Goal: Task Accomplishment & Management: Use online tool/utility

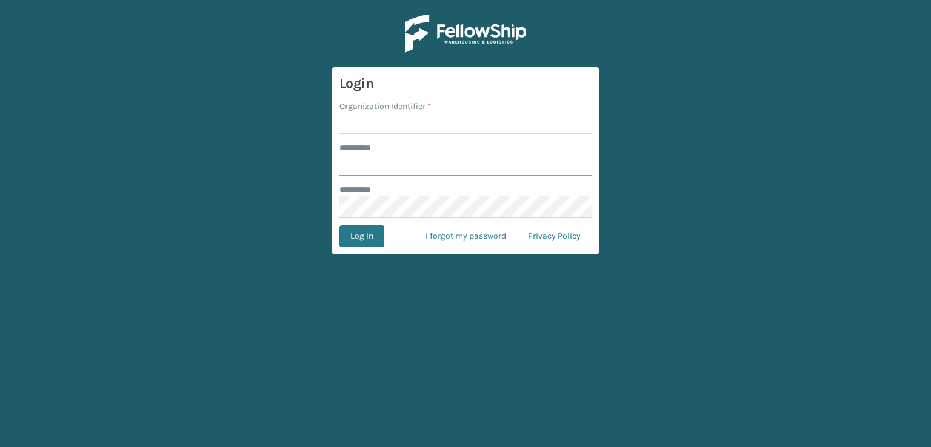
type input "***"
click at [438, 122] on input "Organization Identifier *" at bounding box center [465, 124] width 252 height 22
type input "sleepgeekz warehouse"
click at [350, 231] on button "Log In" at bounding box center [361, 236] width 45 height 22
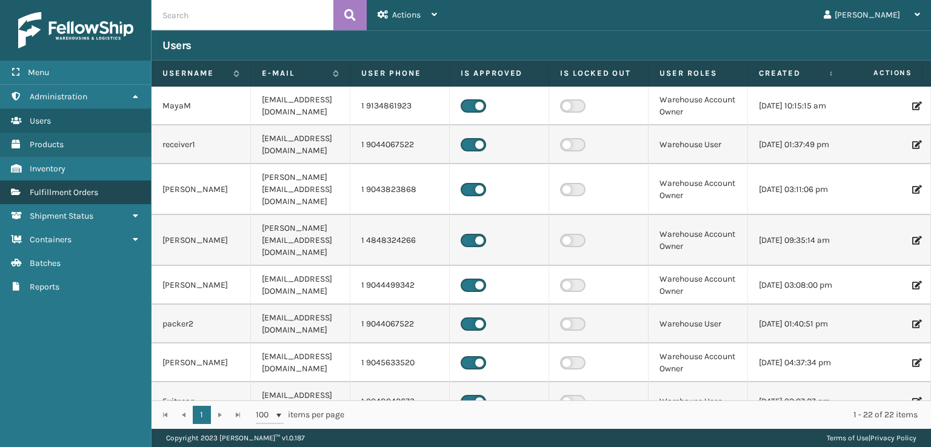
click at [107, 186] on link "Fulfillment Orders" at bounding box center [75, 193] width 151 height 24
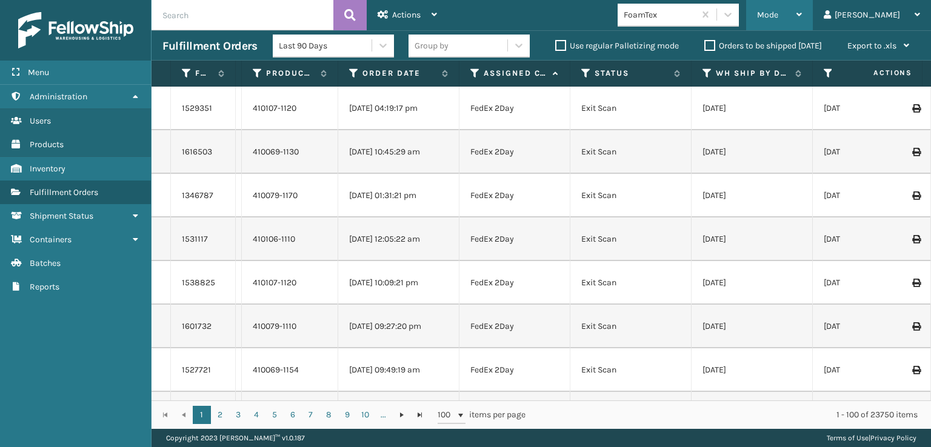
click at [778, 15] on span "Mode" at bounding box center [767, 15] width 21 height 10
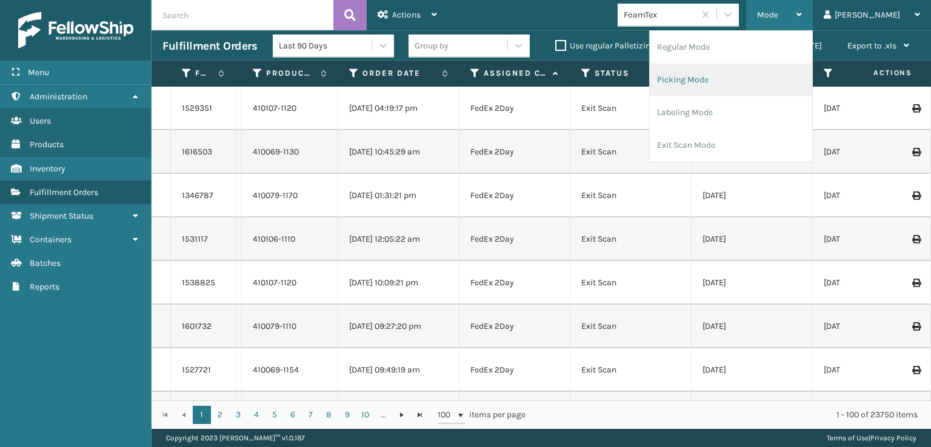
click at [746, 76] on li "Picking Mode" at bounding box center [730, 80] width 162 height 33
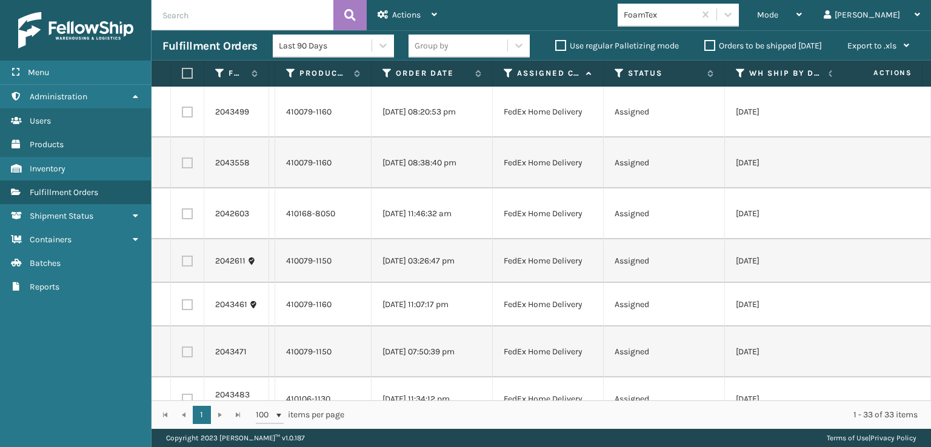
click at [187, 72] on label at bounding box center [185, 73] width 7 height 11
click at [182, 72] on input "checkbox" at bounding box center [182, 74] width 1 height 8
checkbox input "true"
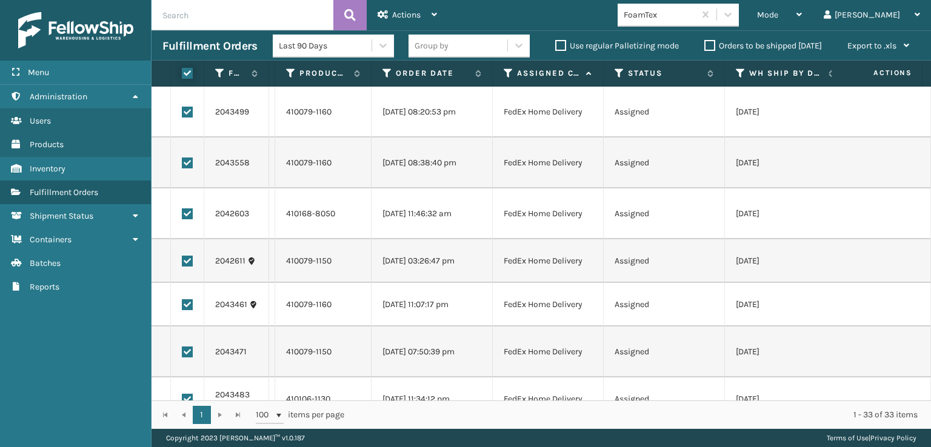
checkbox input "true"
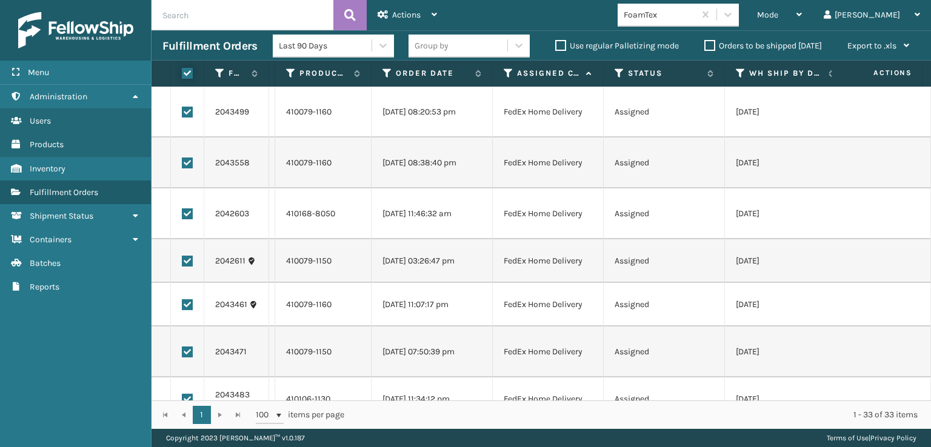
checkbox input "true"
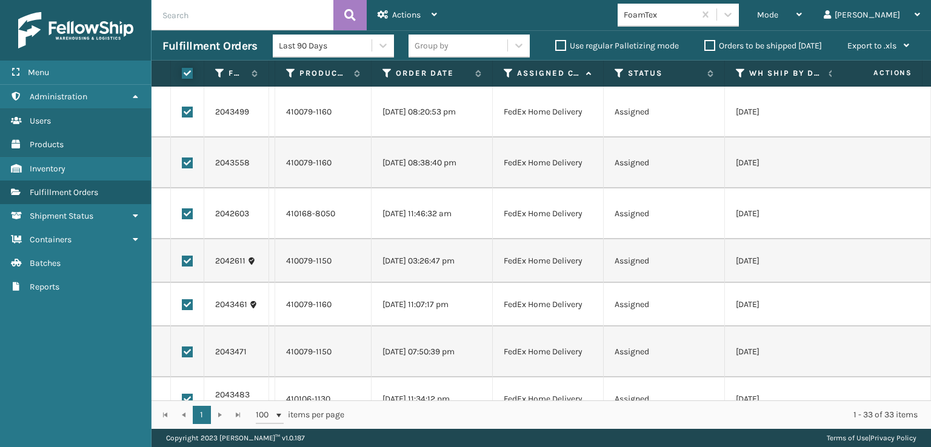
checkbox input "true"
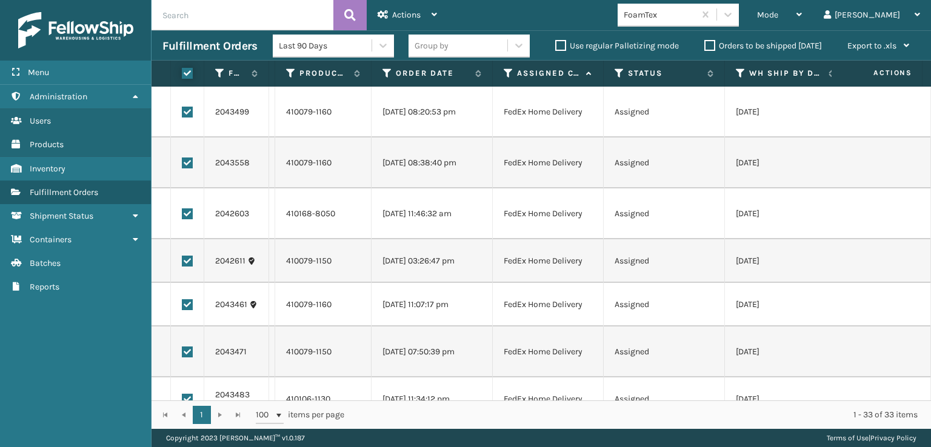
checkbox input "true"
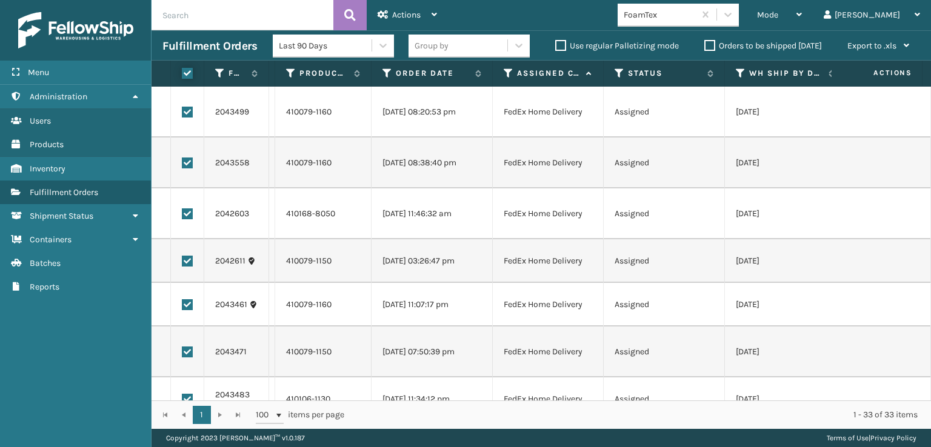
checkbox input "true"
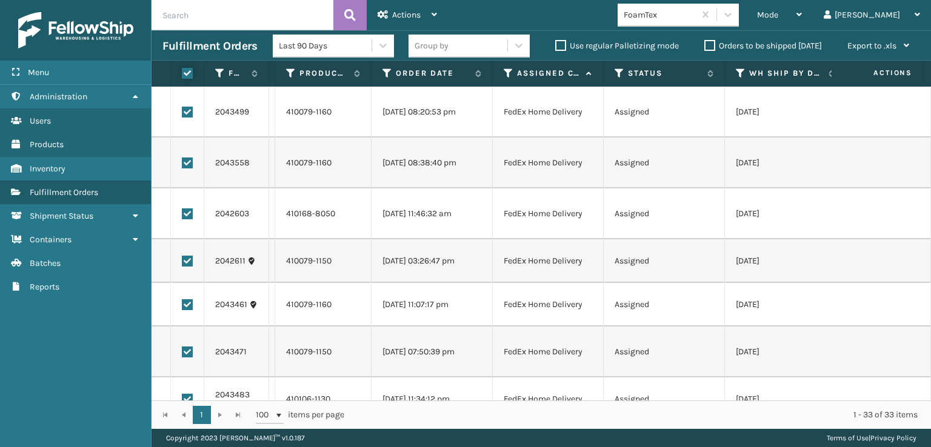
checkbox input "true"
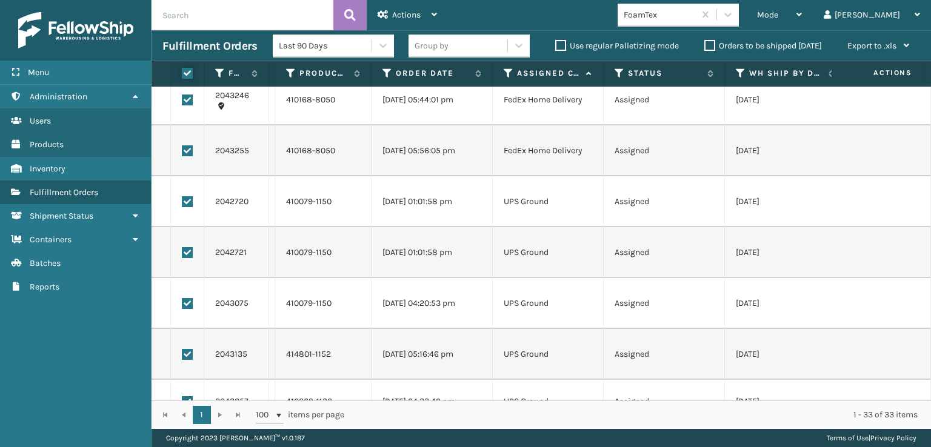
scroll to position [1323, 0]
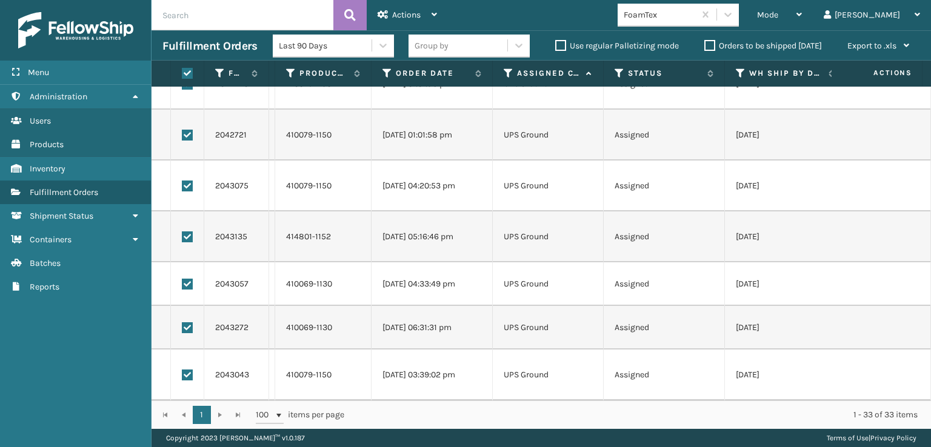
click at [187, 370] on label at bounding box center [187, 375] width 11 height 11
click at [182, 370] on input "checkbox" at bounding box center [182, 374] width 1 height 8
checkbox input "false"
click at [183, 322] on label at bounding box center [187, 327] width 11 height 11
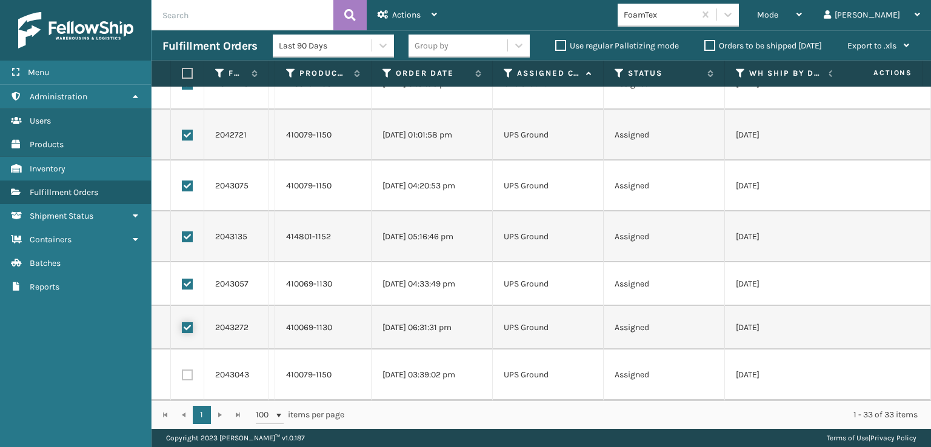
click at [182, 322] on input "checkbox" at bounding box center [182, 326] width 1 height 8
checkbox input "false"
click at [187, 279] on label at bounding box center [187, 284] width 11 height 11
click at [182, 279] on input "checkbox" at bounding box center [182, 283] width 1 height 8
checkbox input "false"
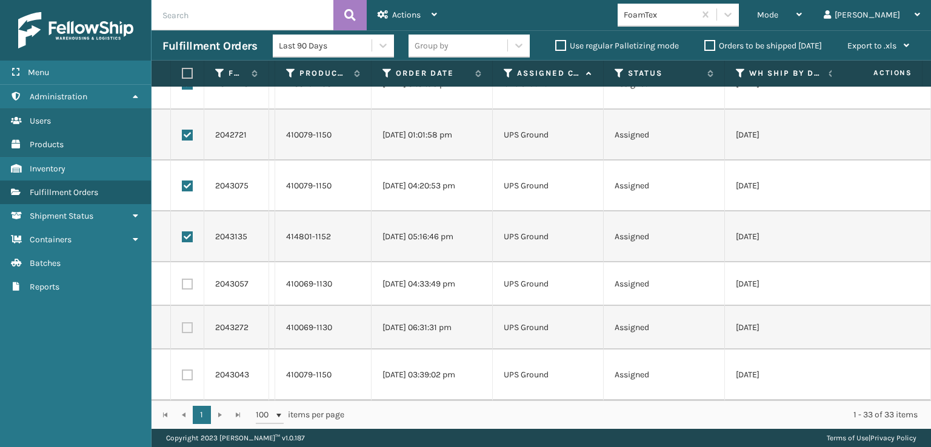
click at [187, 231] on label at bounding box center [187, 236] width 11 height 11
click at [182, 231] on input "checkbox" at bounding box center [182, 235] width 1 height 8
checkbox input "false"
click at [192, 181] on label at bounding box center [187, 186] width 11 height 11
click at [182, 181] on input "checkbox" at bounding box center [182, 185] width 1 height 8
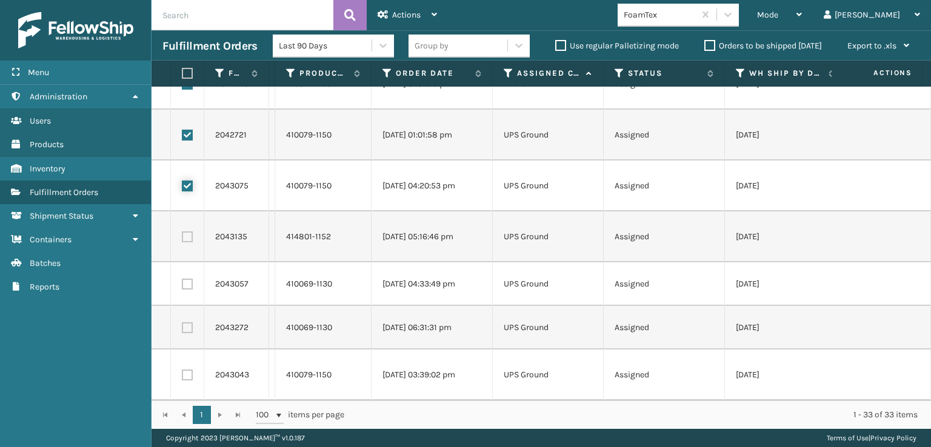
checkbox input "false"
click at [189, 130] on label at bounding box center [187, 135] width 11 height 11
click at [182, 130] on input "checkbox" at bounding box center [182, 134] width 1 height 8
checkbox input "false"
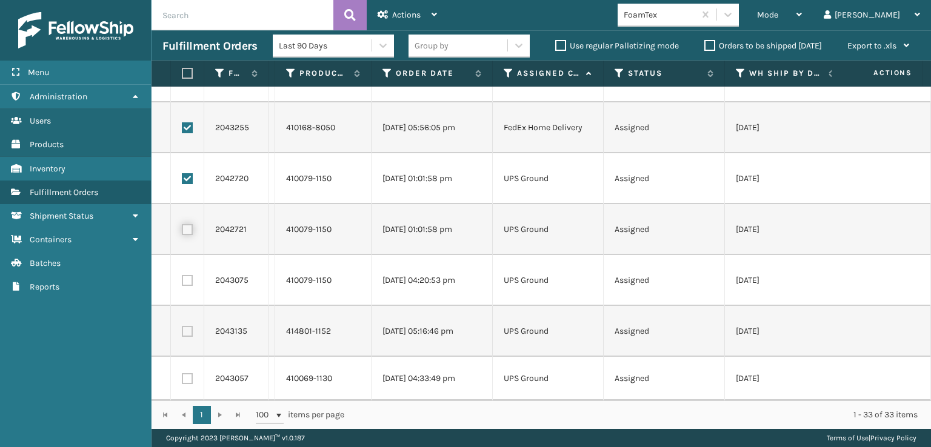
scroll to position [1202, 0]
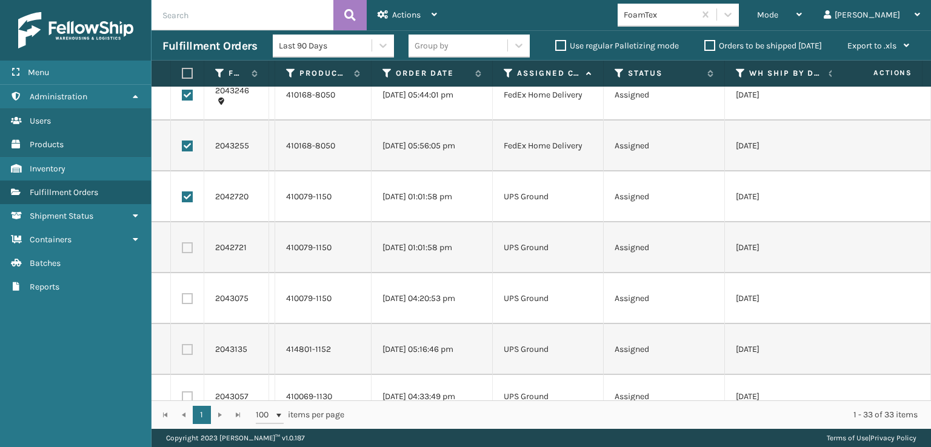
click at [187, 201] on label at bounding box center [187, 196] width 11 height 11
click at [182, 199] on input "checkbox" at bounding box center [182, 195] width 1 height 8
checkbox input "false"
click at [435, 7] on div "Actions" at bounding box center [406, 15] width 59 height 30
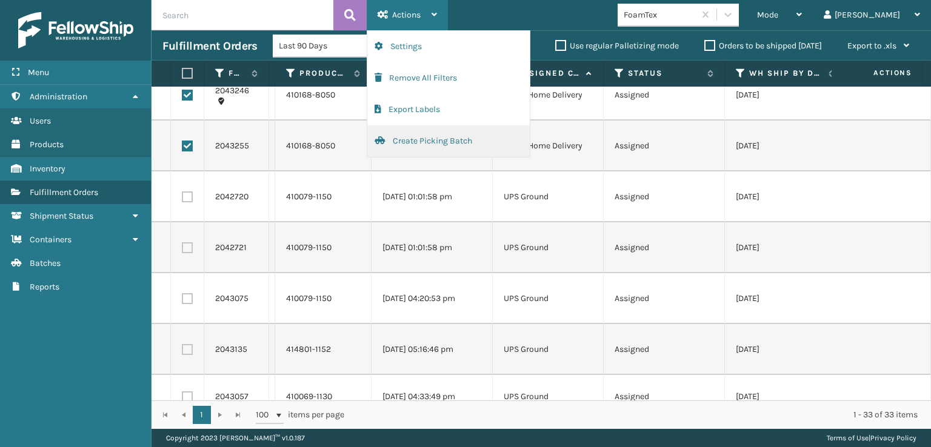
click at [439, 142] on button "Create Picking Batch" at bounding box center [448, 141] width 162 height 32
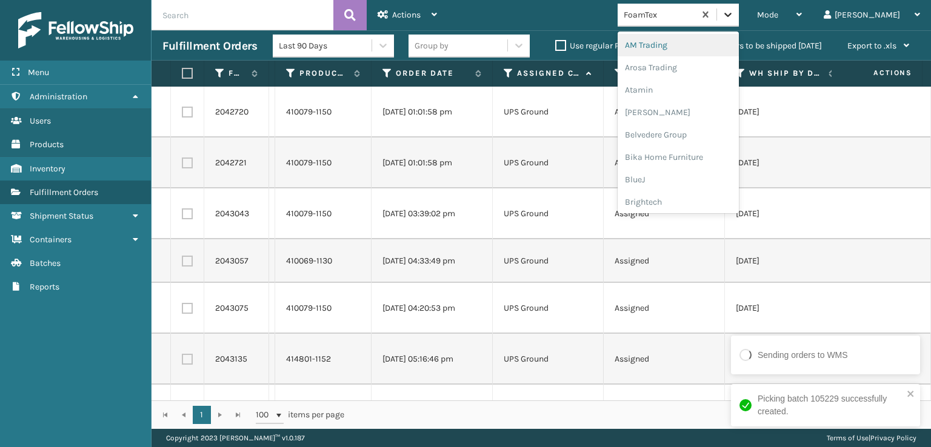
click at [739, 14] on div at bounding box center [728, 15] width 22 height 22
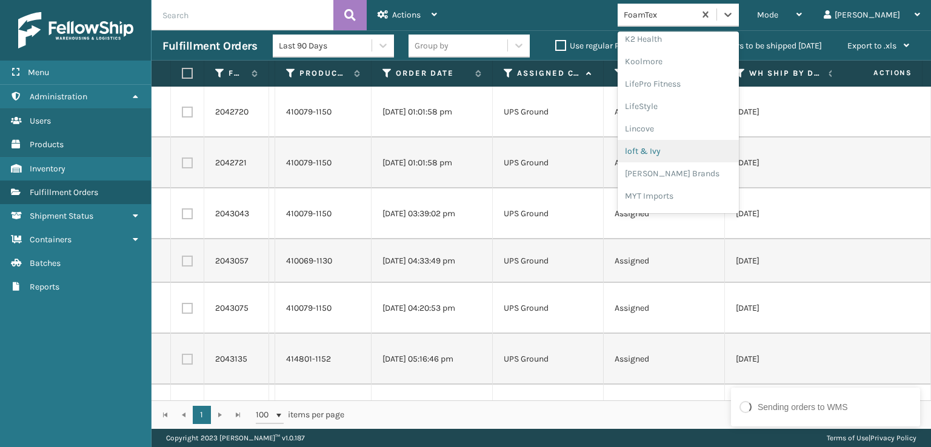
scroll to position [443, 0]
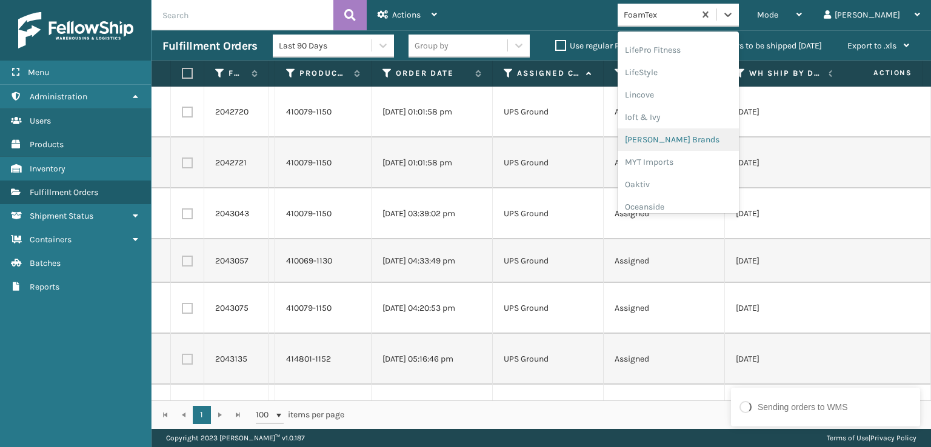
click at [708, 144] on div "[PERSON_NAME] Brands" at bounding box center [677, 139] width 121 height 22
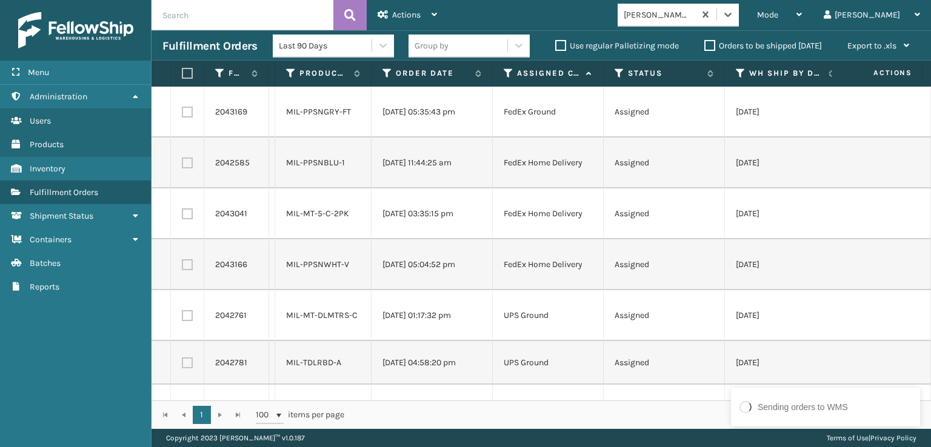
click at [189, 74] on label at bounding box center [185, 73] width 7 height 11
click at [182, 74] on input "checkbox" at bounding box center [182, 74] width 1 height 8
checkbox input "true"
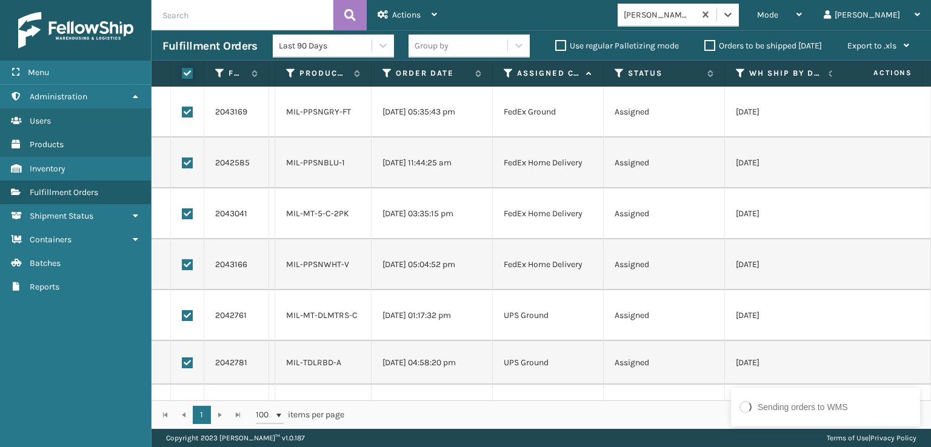
checkbox input "true"
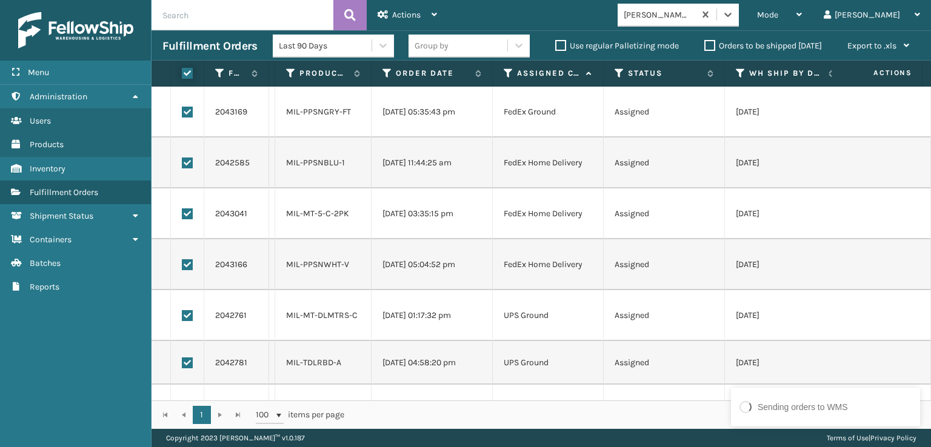
checkbox input "true"
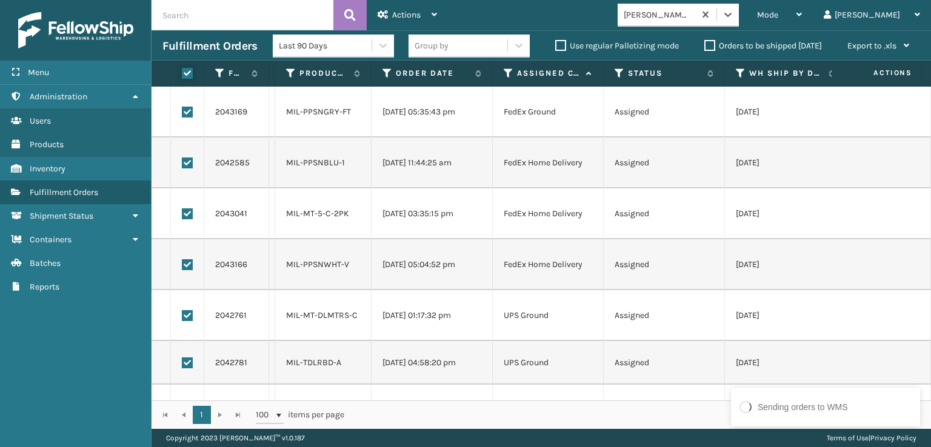
checkbox input "true"
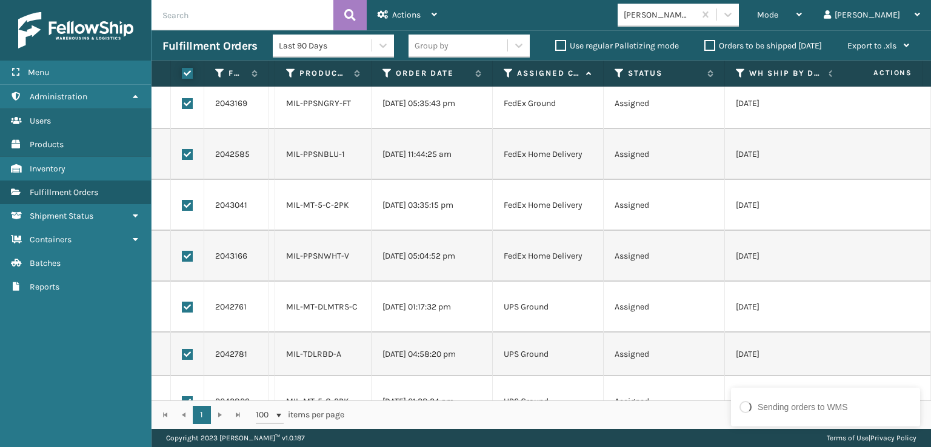
scroll to position [0, 0]
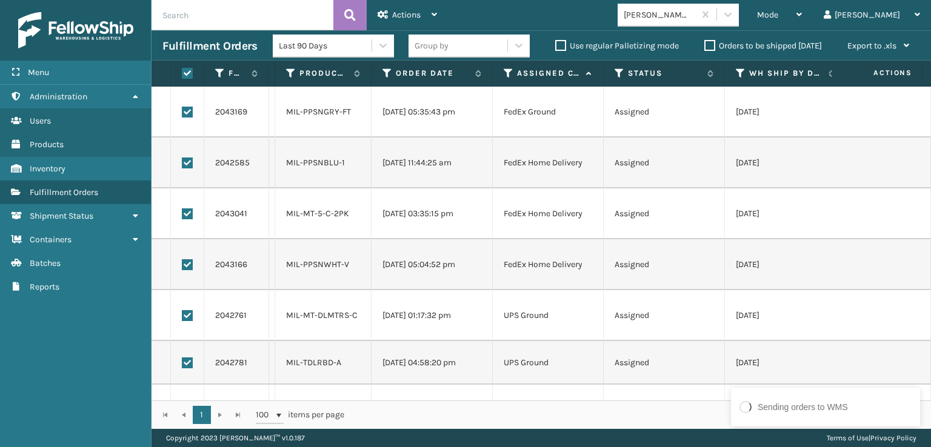
click at [193, 111] on td at bounding box center [187, 112] width 33 height 51
click at [189, 110] on label at bounding box center [187, 112] width 11 height 11
click at [182, 110] on input "checkbox" at bounding box center [182, 111] width 1 height 8
checkbox input "false"
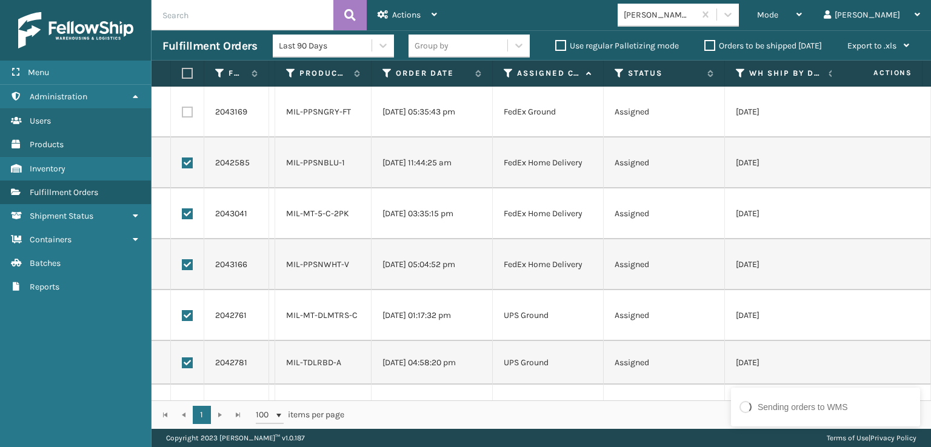
click at [189, 167] on label at bounding box center [187, 163] width 11 height 11
click at [182, 165] on input "checkbox" at bounding box center [182, 162] width 1 height 8
checkbox input "false"
click at [189, 210] on label at bounding box center [187, 213] width 11 height 11
click at [182, 210] on input "checkbox" at bounding box center [182, 212] width 1 height 8
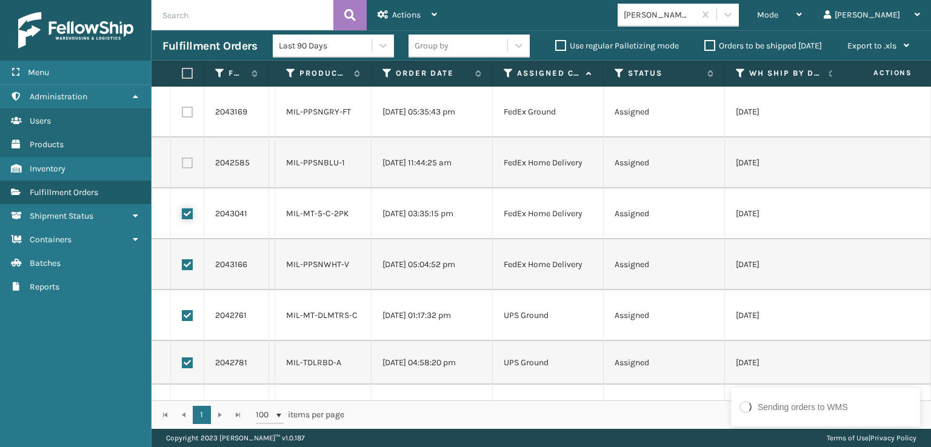
checkbox input "false"
click at [189, 273] on td at bounding box center [187, 264] width 33 height 51
click at [188, 265] on label at bounding box center [187, 264] width 11 height 11
click at [182, 265] on input "checkbox" at bounding box center [182, 263] width 1 height 8
checkbox input "false"
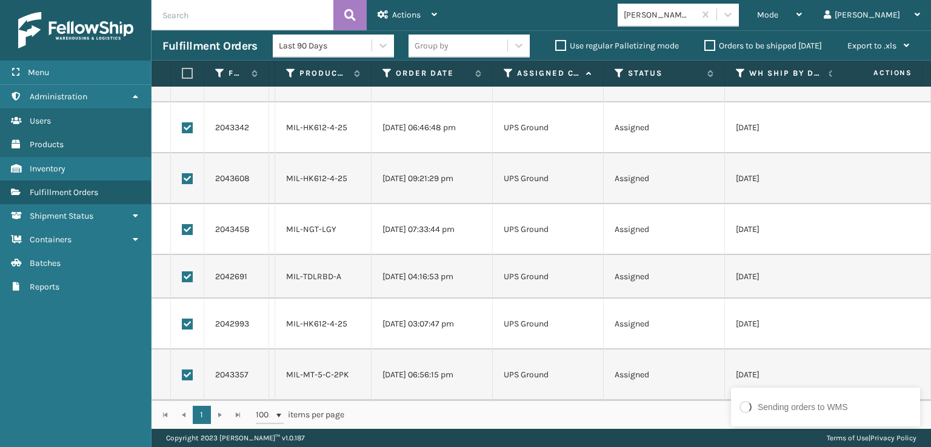
scroll to position [494, 0]
click at [387, 25] on div "Actions" at bounding box center [406, 15] width 59 height 30
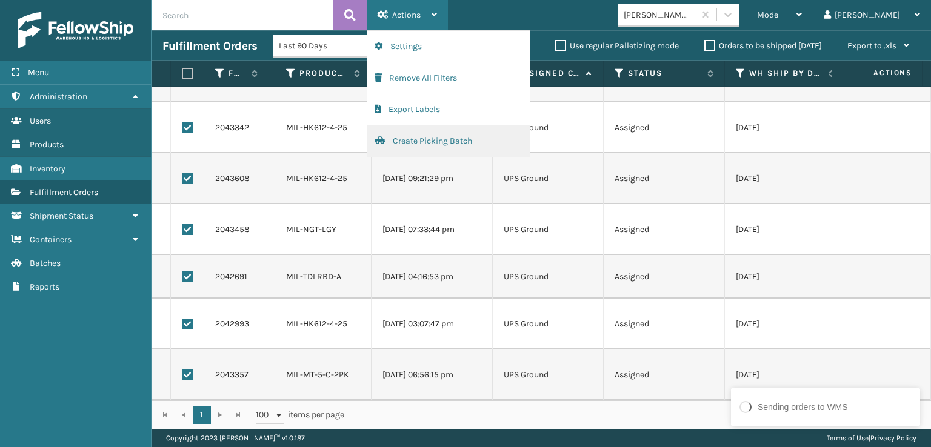
click at [413, 141] on button "Create Picking Batch" at bounding box center [448, 141] width 162 height 32
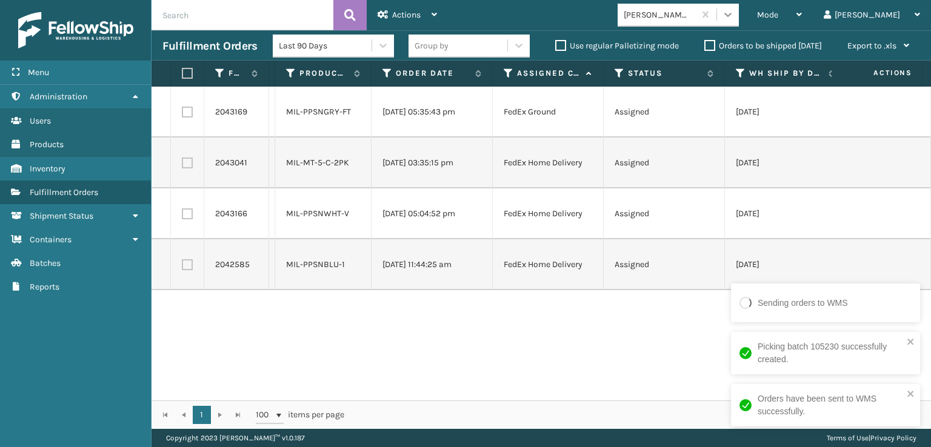
click at [739, 23] on div at bounding box center [728, 15] width 22 height 22
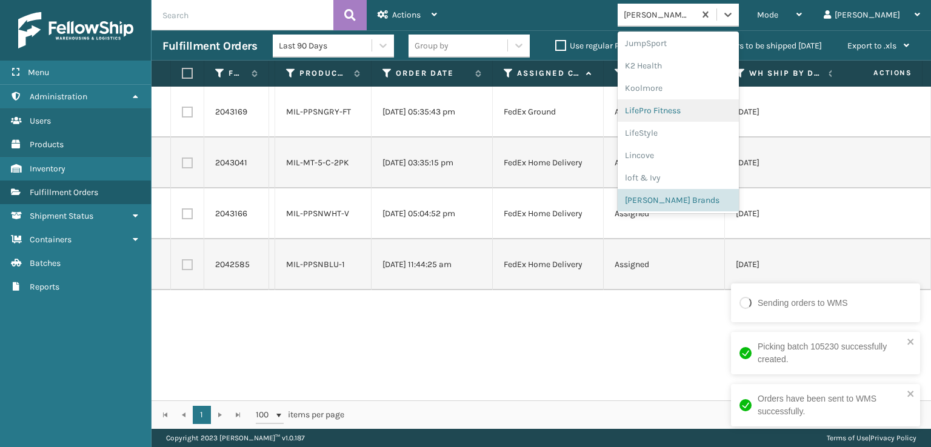
scroll to position [585, 0]
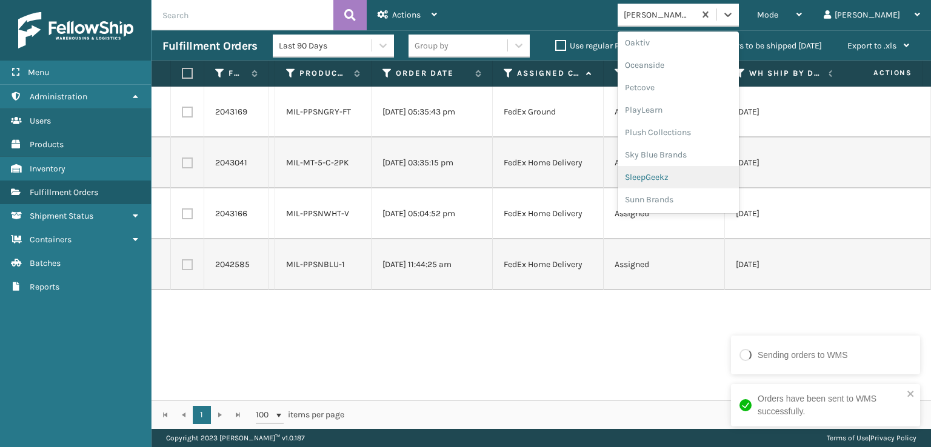
click at [728, 171] on div "SleepGeekz" at bounding box center [677, 177] width 121 height 22
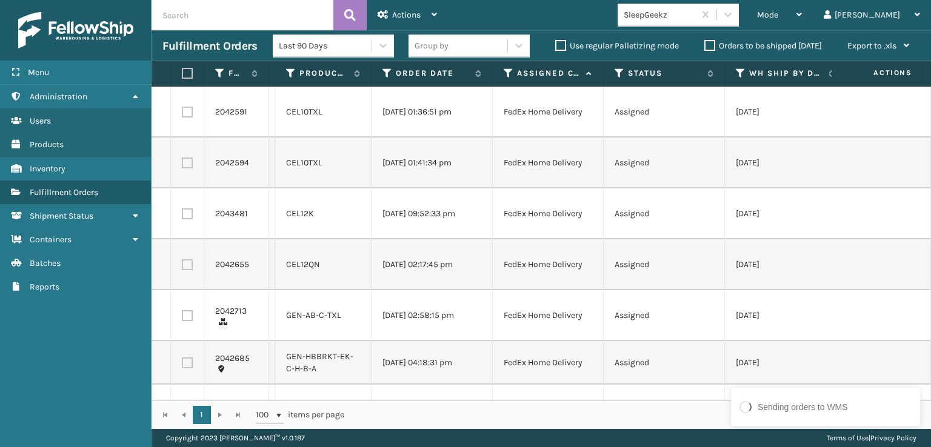
click at [191, 111] on label at bounding box center [187, 112] width 11 height 11
click at [182, 111] on input "checkbox" at bounding box center [182, 111] width 1 height 8
checkbox input "true"
click at [187, 165] on label at bounding box center [187, 163] width 11 height 11
click at [182, 165] on input "checkbox" at bounding box center [182, 162] width 1 height 8
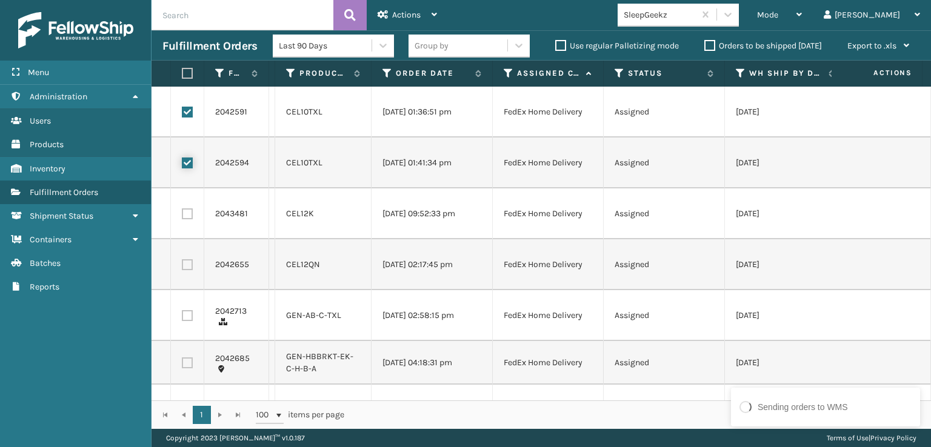
checkbox input "true"
click at [187, 209] on label at bounding box center [187, 213] width 11 height 11
click at [182, 209] on input "checkbox" at bounding box center [182, 212] width 1 height 8
checkbox input "true"
click at [185, 265] on label at bounding box center [187, 264] width 11 height 11
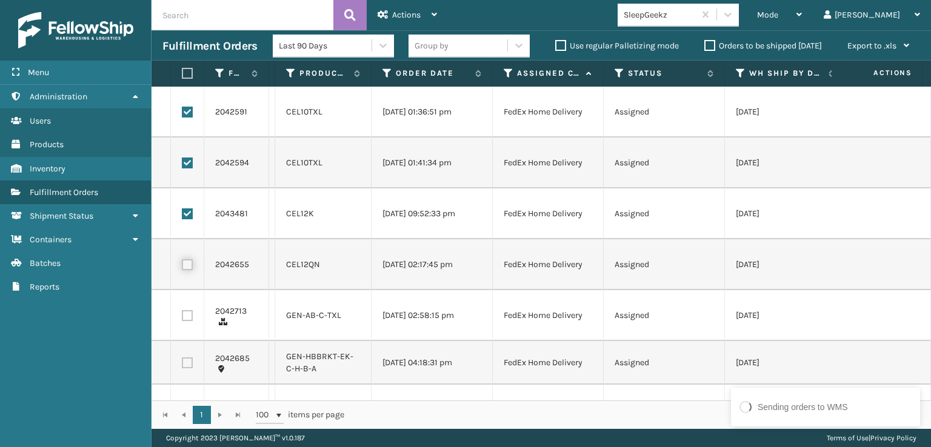
click at [182, 265] on input "checkbox" at bounding box center [182, 263] width 1 height 8
checkbox input "true"
click at [187, 318] on label at bounding box center [187, 315] width 11 height 11
click at [182, 318] on input "checkbox" at bounding box center [182, 314] width 1 height 8
checkbox input "true"
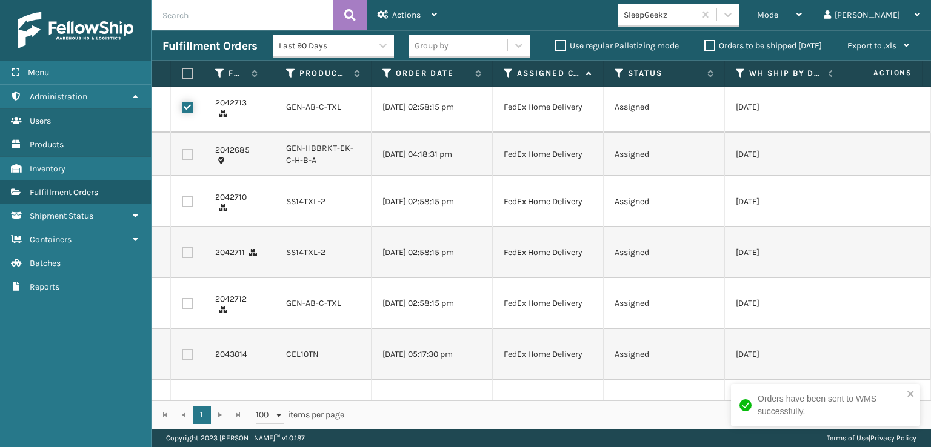
scroll to position [242, 0]
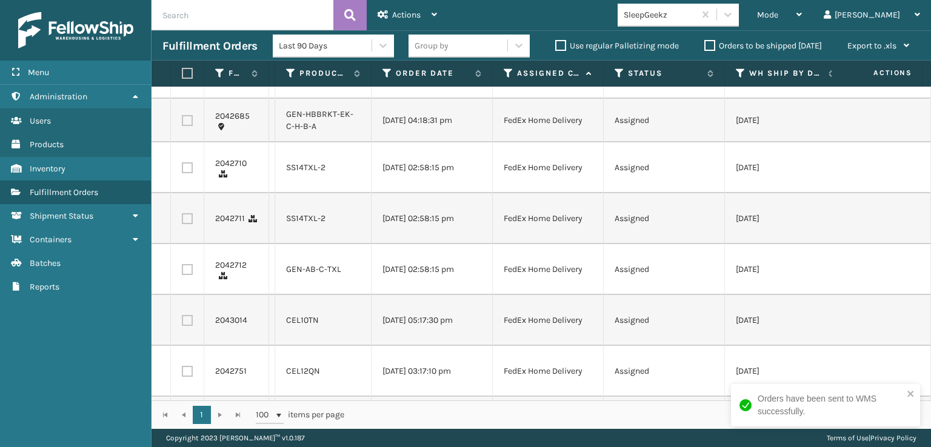
click at [184, 173] on label at bounding box center [187, 167] width 11 height 11
click at [182, 170] on input "checkbox" at bounding box center [182, 166] width 1 height 8
checkbox input "true"
click at [192, 224] on label at bounding box center [187, 218] width 11 height 11
click at [182, 221] on input "checkbox" at bounding box center [182, 217] width 1 height 8
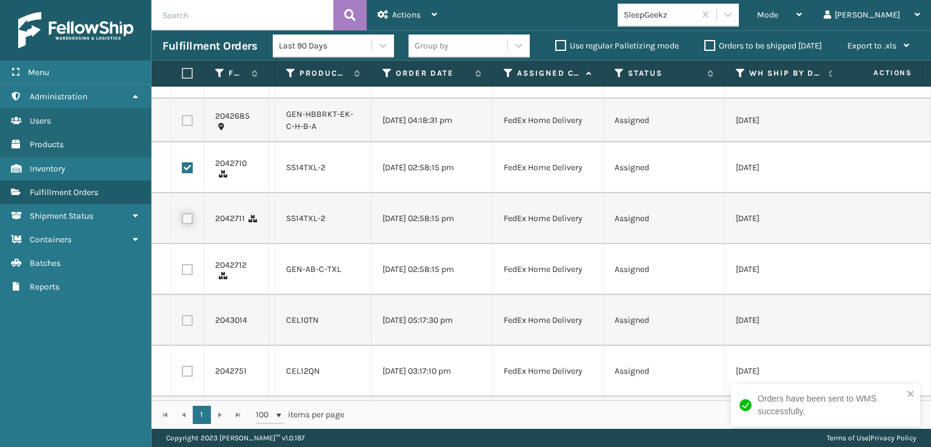
checkbox input "true"
click at [188, 273] on label at bounding box center [187, 269] width 11 height 11
click at [182, 272] on input "checkbox" at bounding box center [182, 268] width 1 height 8
checkbox input "true"
click at [190, 323] on label at bounding box center [187, 320] width 11 height 11
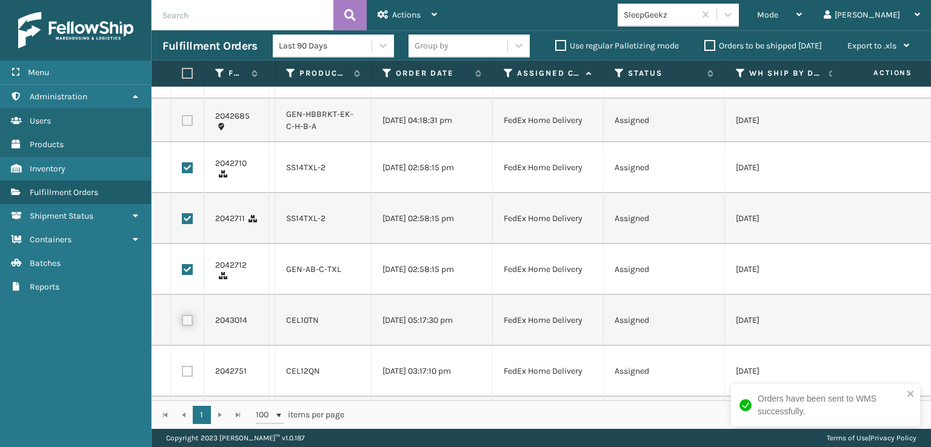
click at [182, 323] on input "checkbox" at bounding box center [182, 319] width 1 height 8
checkbox input "true"
click at [182, 377] on label at bounding box center [187, 371] width 11 height 11
click at [182, 374] on input "checkbox" at bounding box center [182, 370] width 1 height 8
checkbox input "true"
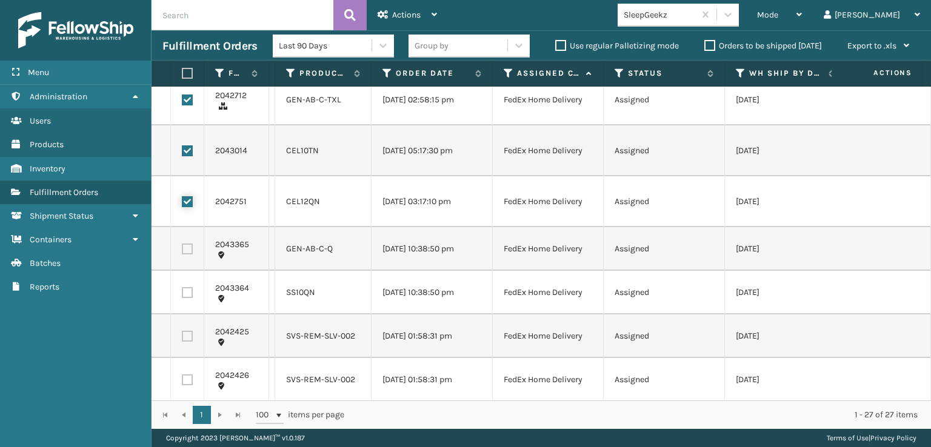
scroll to position [424, 0]
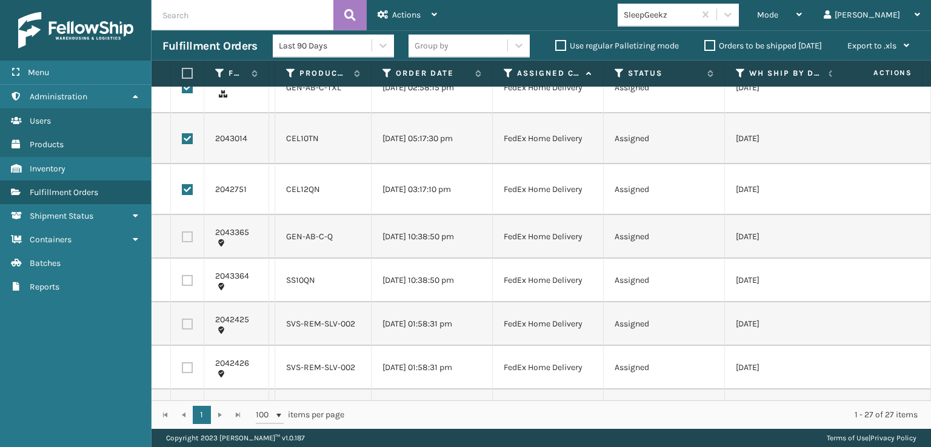
click at [182, 242] on label at bounding box center [187, 236] width 11 height 11
click at [182, 239] on input "checkbox" at bounding box center [182, 235] width 1 height 8
checkbox input "true"
click at [181, 294] on td at bounding box center [187, 281] width 33 height 44
click at [187, 286] on label at bounding box center [187, 280] width 11 height 11
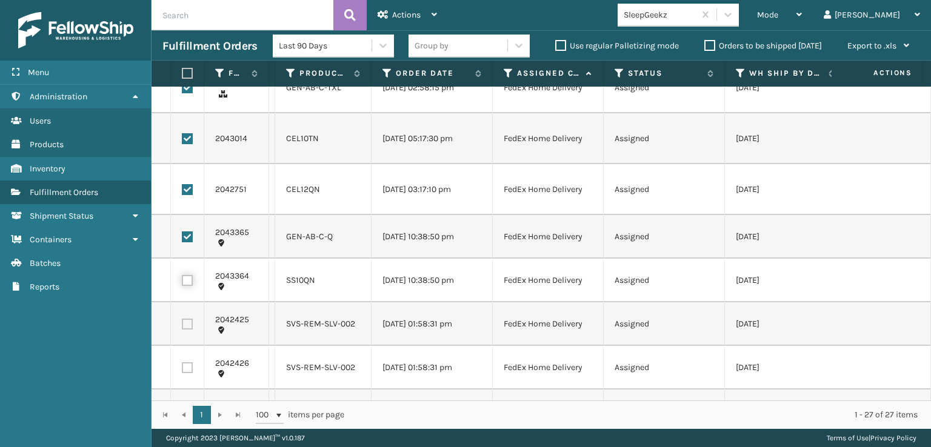
click at [182, 283] on input "checkbox" at bounding box center [182, 279] width 1 height 8
checkbox input "true"
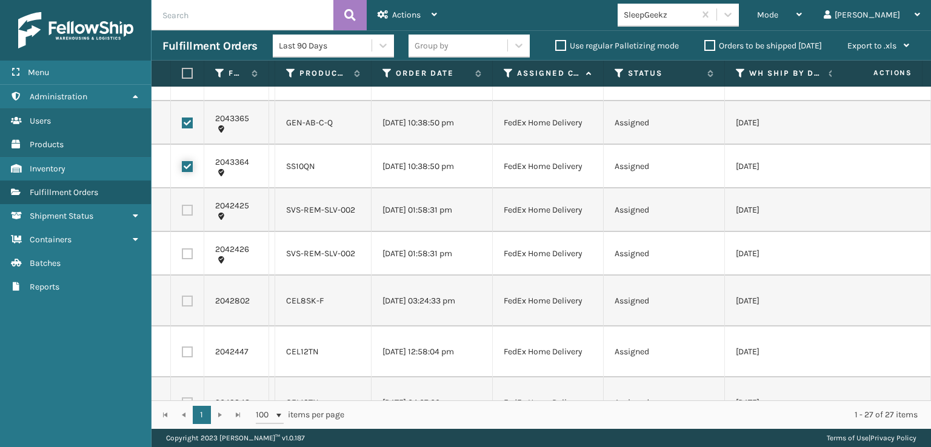
scroll to position [606, 0]
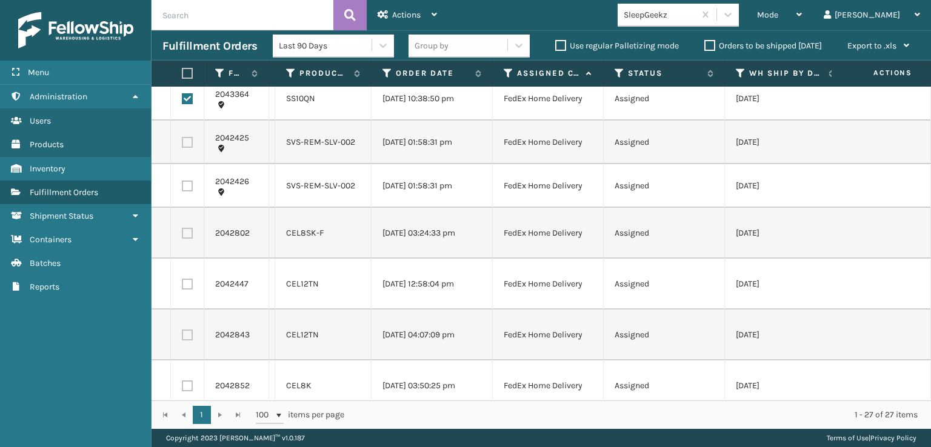
click at [186, 239] on label at bounding box center [187, 233] width 11 height 11
click at [182, 236] on input "checkbox" at bounding box center [182, 232] width 1 height 8
checkbox input "true"
click at [191, 290] on label at bounding box center [187, 284] width 11 height 11
click at [182, 287] on input "checkbox" at bounding box center [182, 283] width 1 height 8
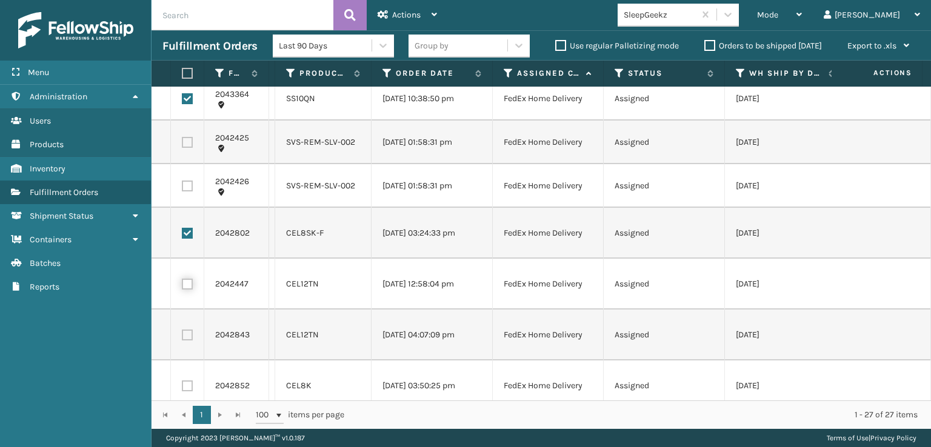
checkbox input "true"
click at [190, 340] on label at bounding box center [187, 335] width 11 height 11
click at [182, 337] on input "checkbox" at bounding box center [182, 334] width 1 height 8
checkbox input "true"
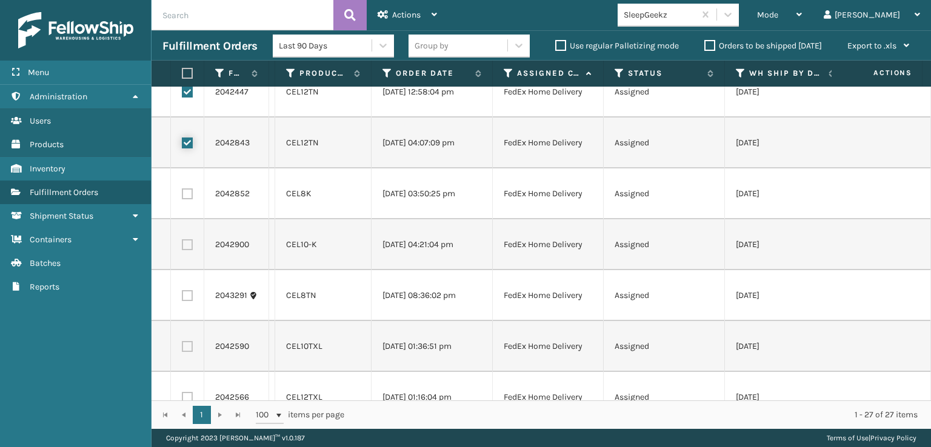
scroll to position [848, 0]
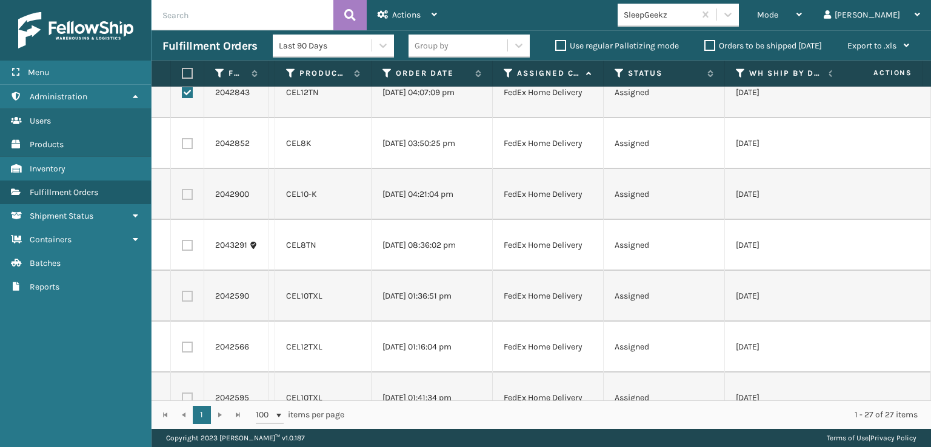
click at [187, 149] on label at bounding box center [187, 143] width 11 height 11
click at [182, 146] on input "checkbox" at bounding box center [182, 142] width 1 height 8
checkbox input "true"
click at [187, 200] on label at bounding box center [187, 194] width 11 height 11
click at [182, 197] on input "checkbox" at bounding box center [182, 193] width 1 height 8
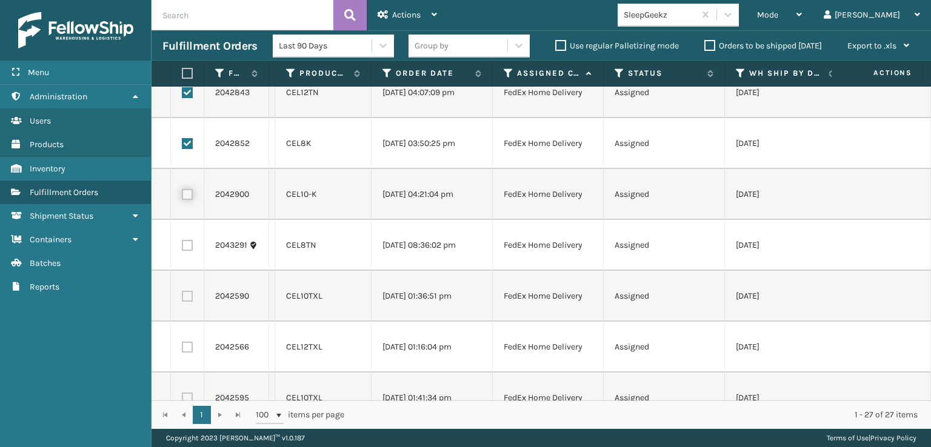
checkbox input "true"
click at [187, 251] on label at bounding box center [187, 245] width 11 height 11
click at [182, 248] on input "checkbox" at bounding box center [182, 244] width 1 height 8
checkbox input "true"
click at [187, 302] on label at bounding box center [187, 296] width 11 height 11
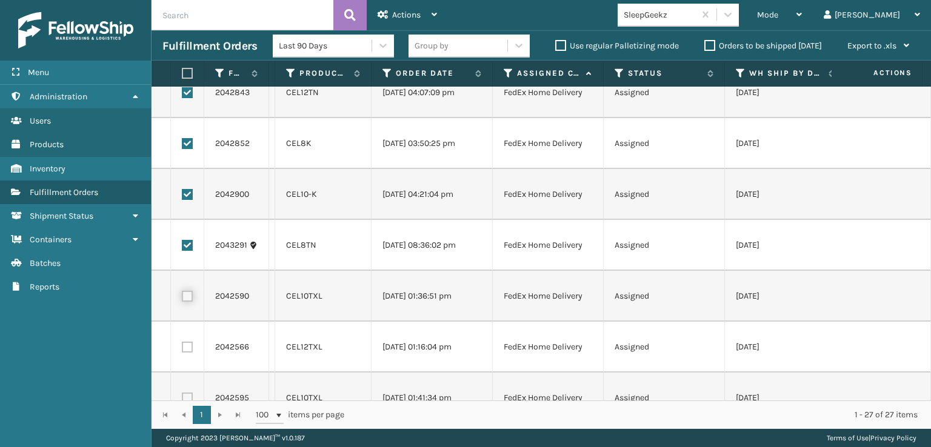
click at [182, 299] on input "checkbox" at bounding box center [182, 295] width 1 height 8
checkbox input "true"
click at [189, 353] on label at bounding box center [187, 347] width 11 height 11
click at [182, 350] on input "checkbox" at bounding box center [182, 346] width 1 height 8
checkbox input "true"
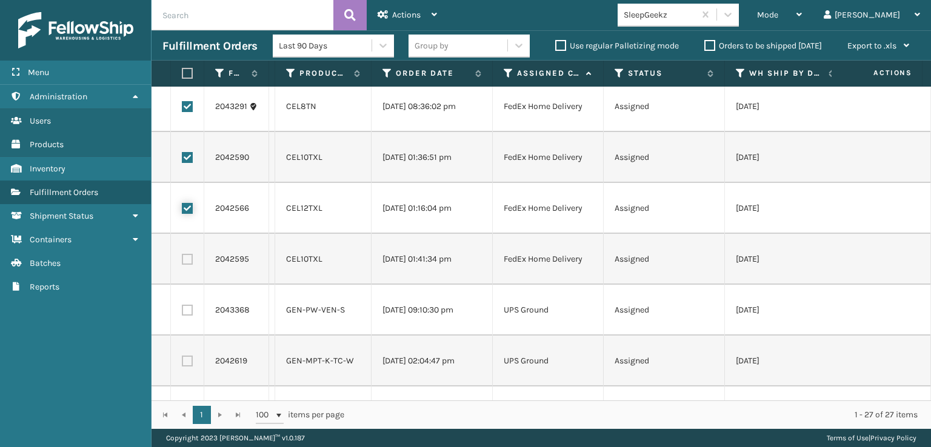
scroll to position [1069, 0]
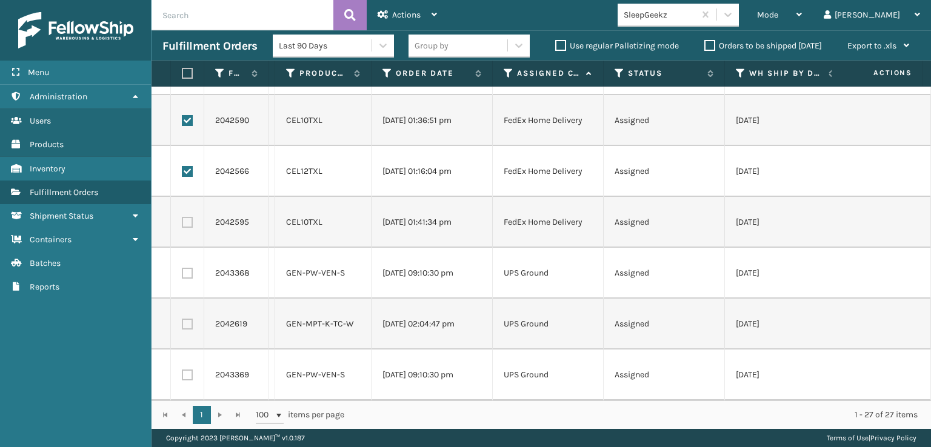
click at [188, 217] on label at bounding box center [187, 222] width 11 height 11
click at [182, 217] on input "checkbox" at bounding box center [182, 221] width 1 height 8
checkbox input "true"
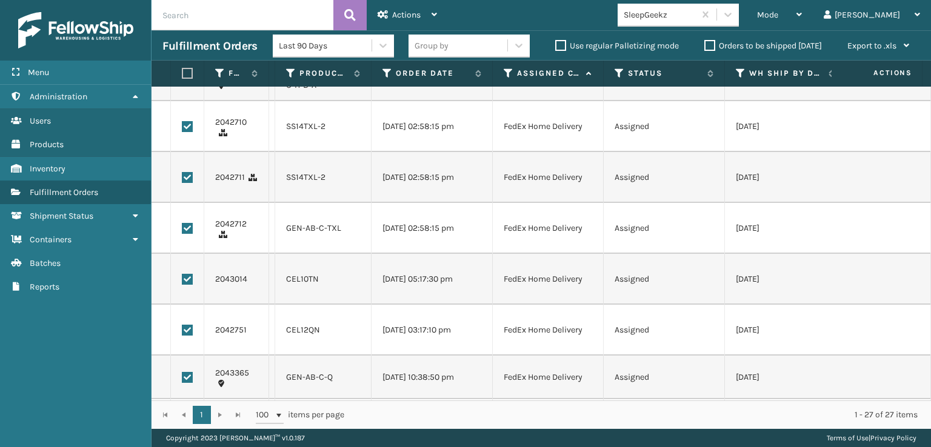
scroll to position [281, 0]
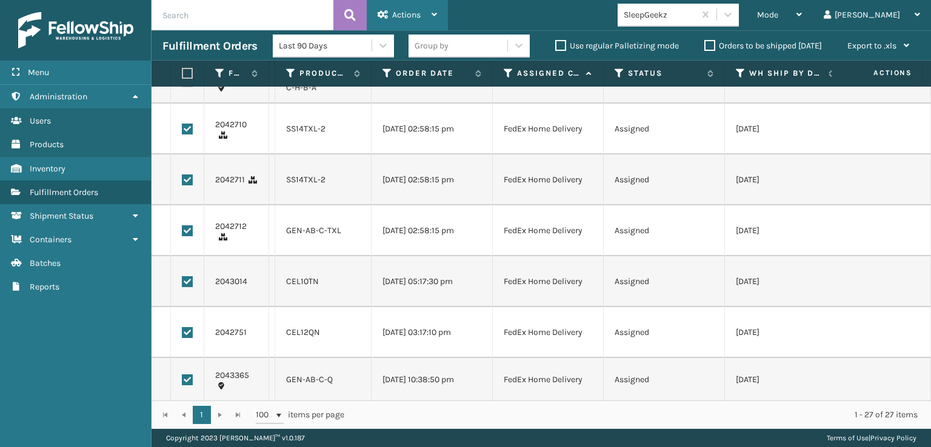
click at [431, 5] on div "Actions" at bounding box center [406, 15] width 59 height 30
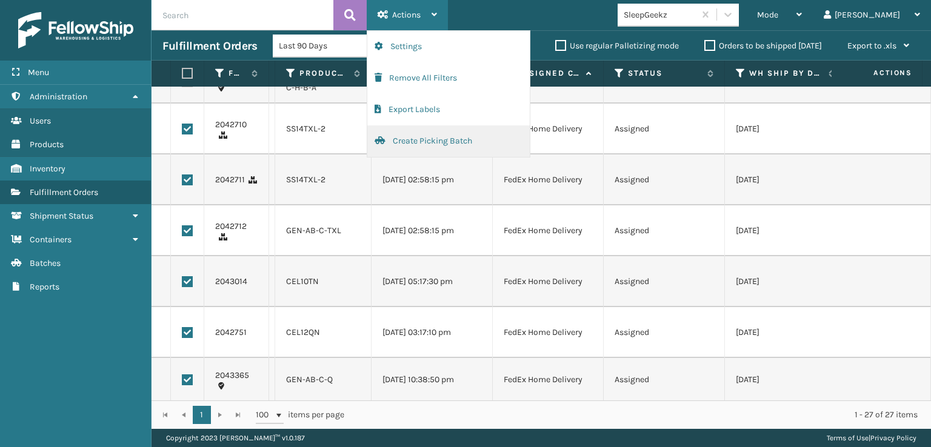
click at [459, 145] on button "Create Picking Batch" at bounding box center [448, 141] width 162 height 32
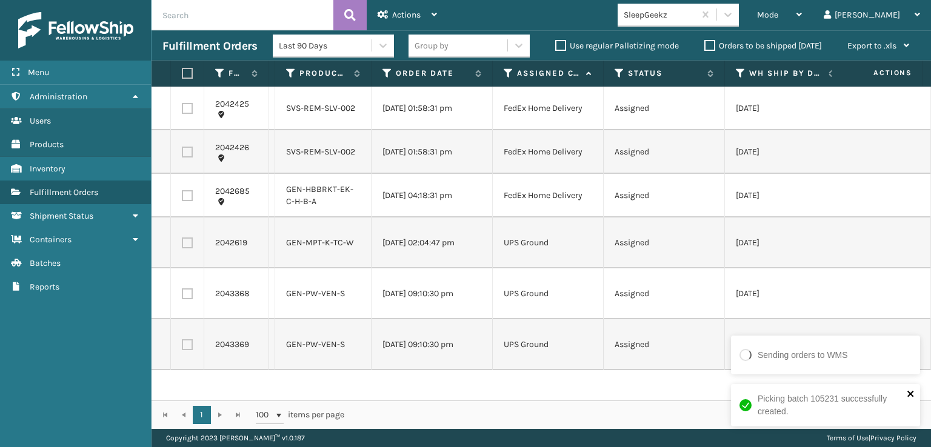
click at [907, 395] on icon "close" at bounding box center [910, 394] width 8 height 10
click at [187, 75] on label at bounding box center [185, 73] width 7 height 11
click at [182, 75] on input "checkbox" at bounding box center [182, 74] width 1 height 8
checkbox input "true"
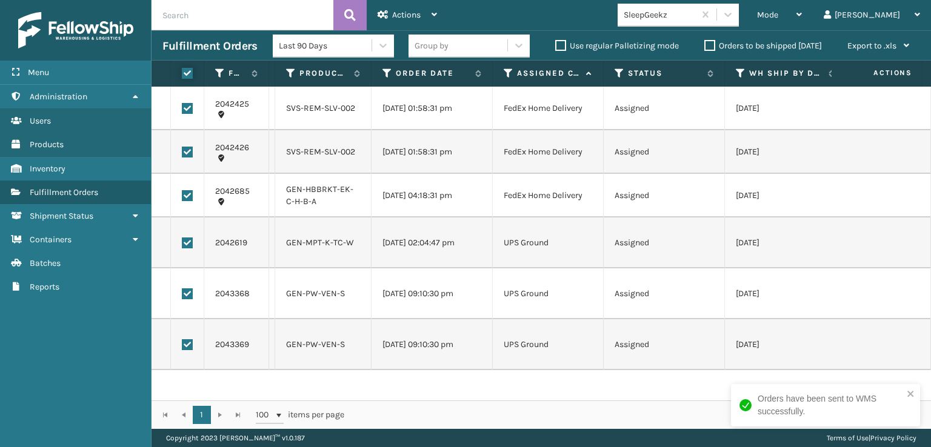
checkbox input "true"
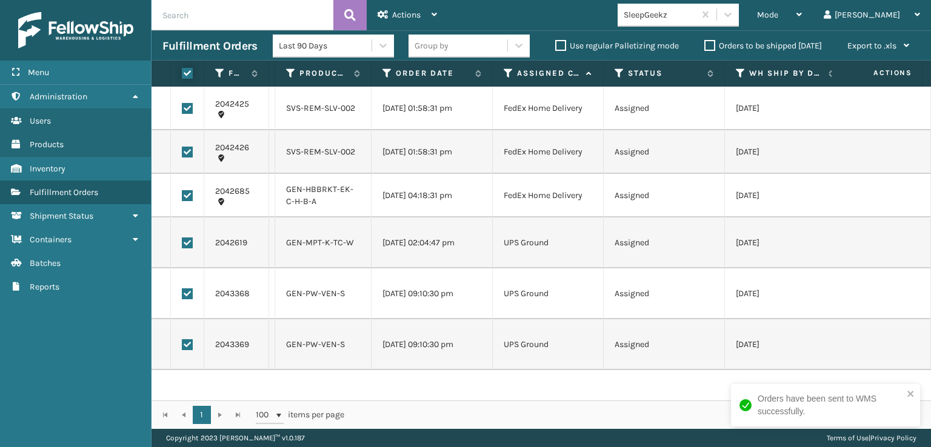
checkbox input "true"
click at [417, 7] on div "Actions" at bounding box center [406, 15] width 59 height 30
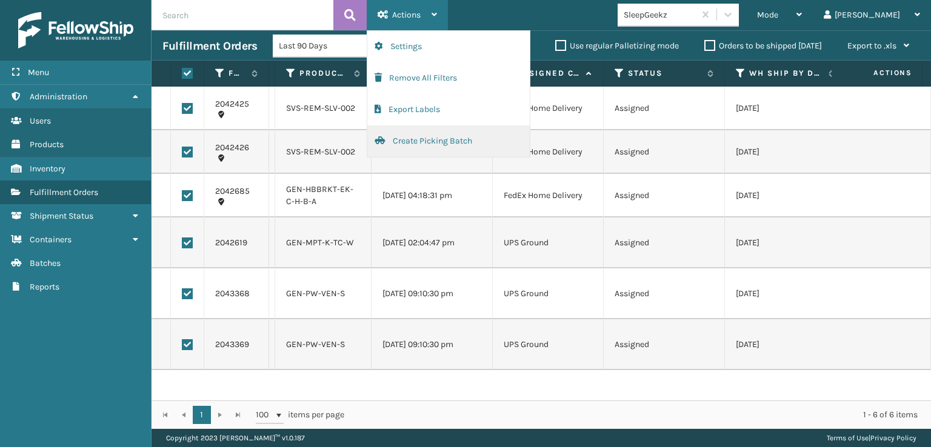
click at [424, 139] on button "Create Picking Batch" at bounding box center [448, 141] width 162 height 32
